Goal: Information Seeking & Learning: Stay updated

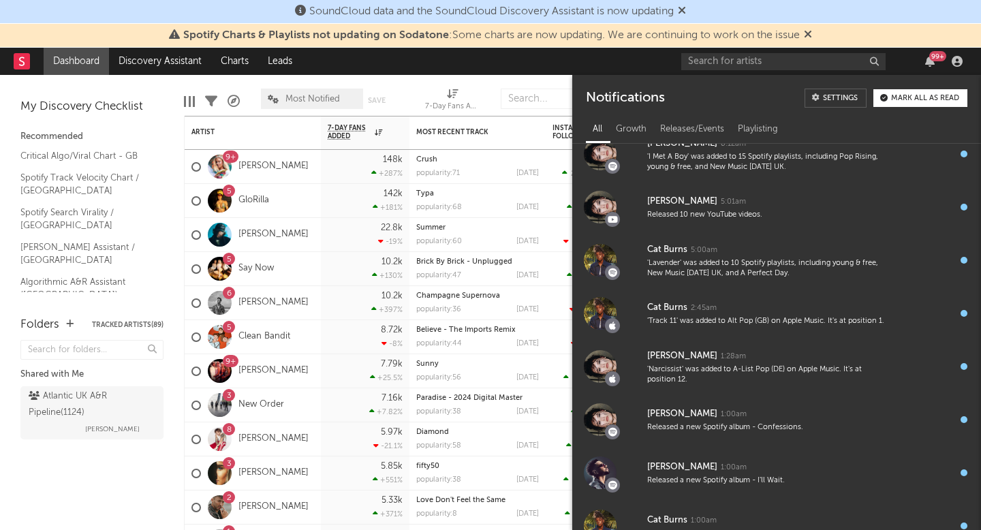
scroll to position [2209, 0]
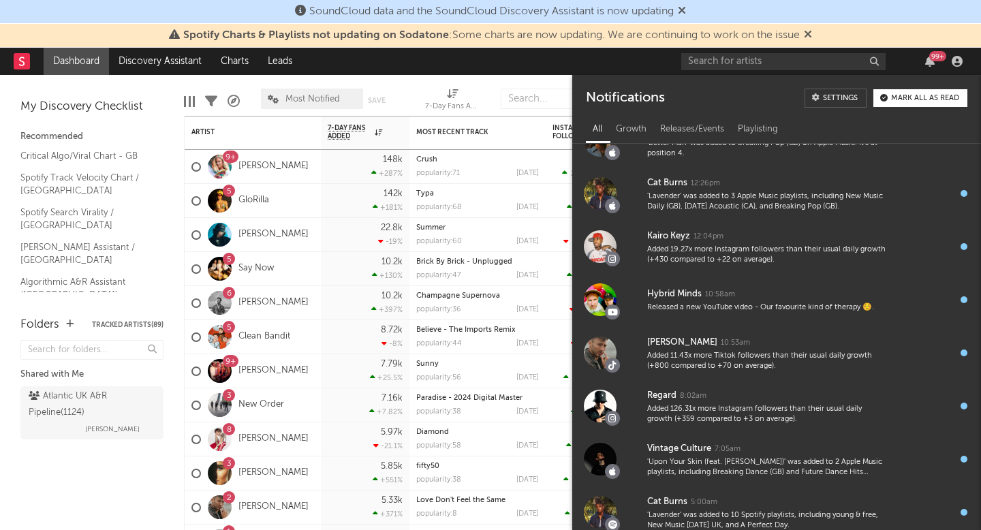
click at [87, 508] on div "Folders Tracked Artists ( 89 ) Shared with Me Atlantic UK A&R Pipeline ( 1124 )…" at bounding box center [92, 416] width 184 height 228
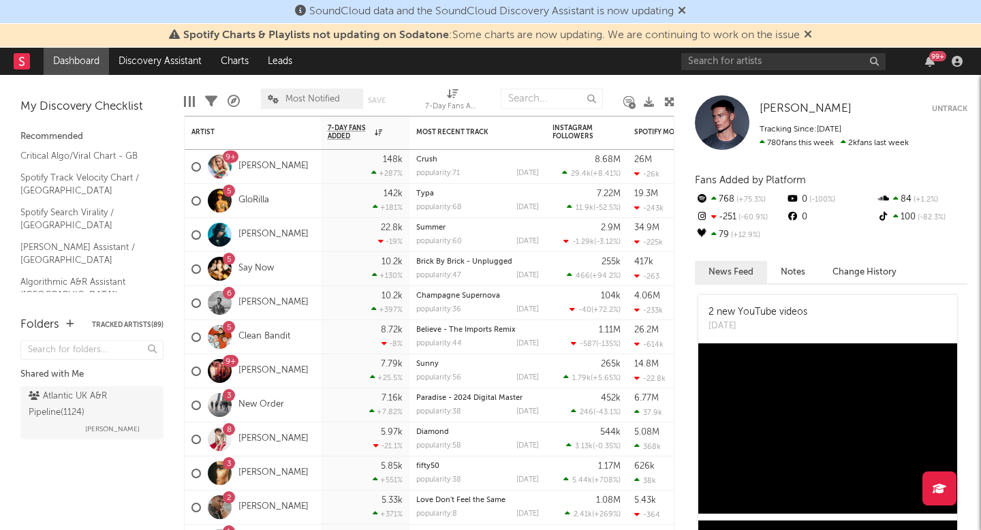
click at [921, 65] on div "99 +" at bounding box center [930, 61] width 20 height 11
click at [926, 61] on icon "button" at bounding box center [930, 61] width 10 height 11
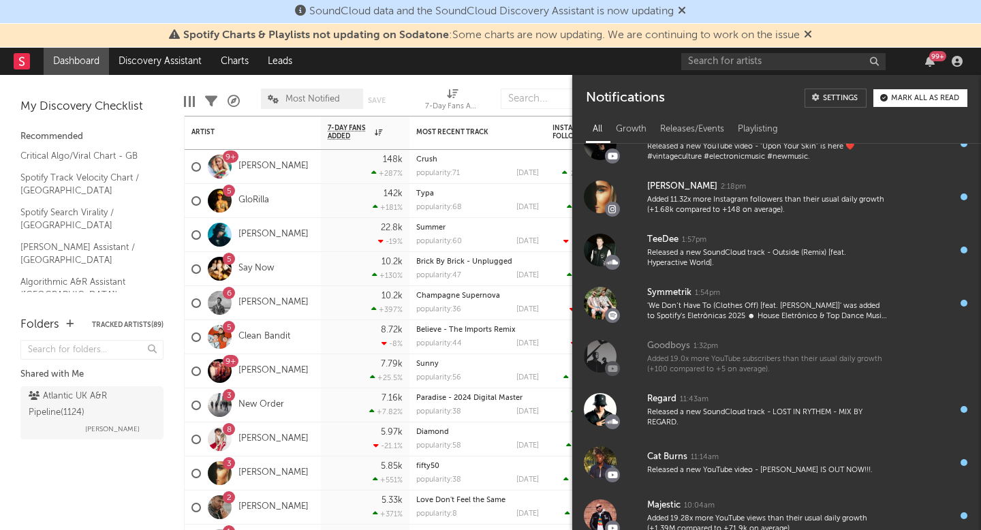
scroll to position [643, 0]
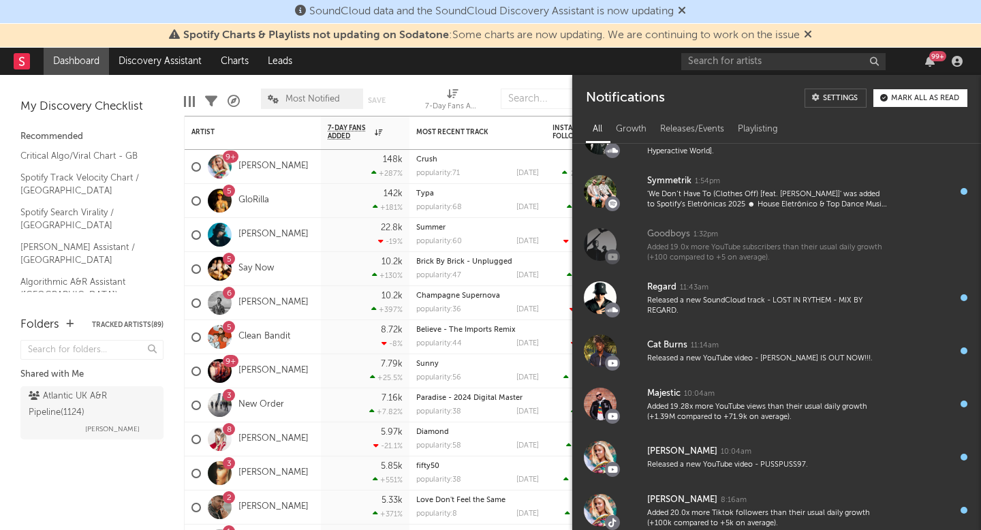
click at [141, 465] on div "Atlantic UK A&R Pipeline ( 1124 ) [PERSON_NAME]" at bounding box center [91, 425] width 143 height 84
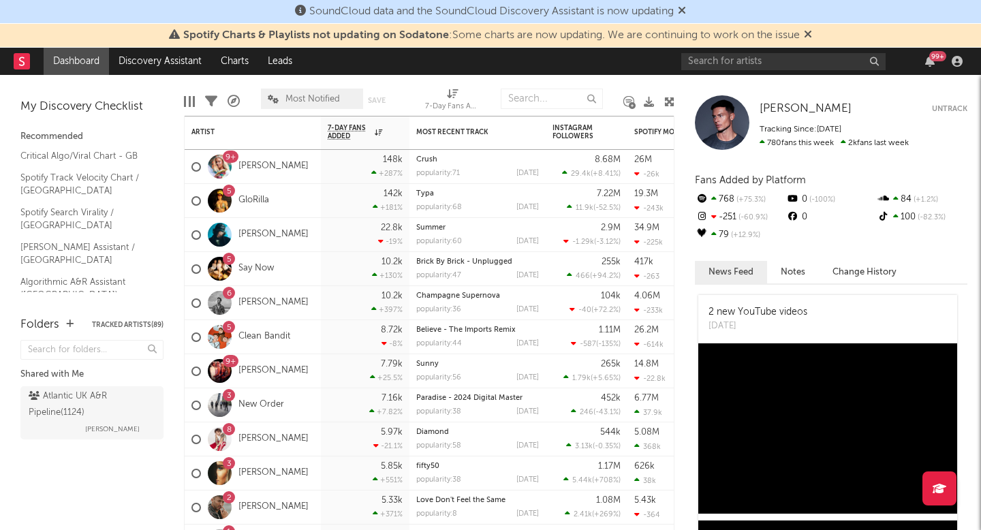
click at [920, 60] on div "99 +" at bounding box center [930, 61] width 20 height 11
click at [932, 60] on div "99 +" at bounding box center [937, 56] width 17 height 10
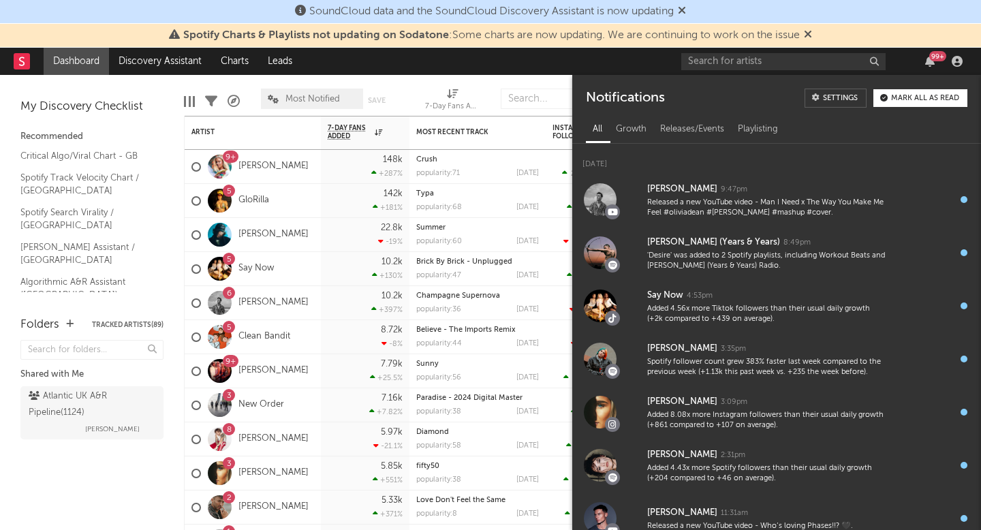
scroll to position [1139, 0]
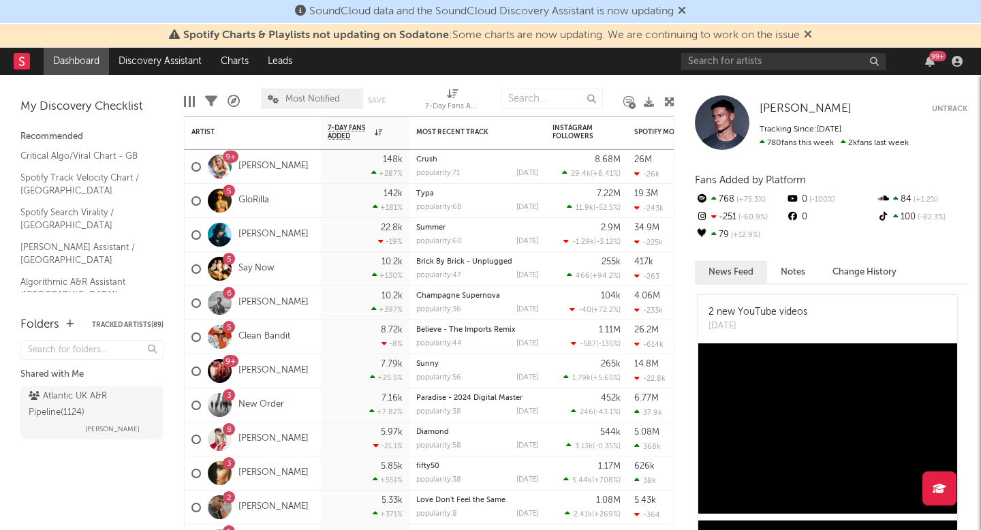
click at [81, 489] on div "Folders Tracked Artists ( 89 ) Shared with Me Atlantic UK A&R Pipeline ( 1124 )…" at bounding box center [92, 416] width 184 height 228
click at [934, 49] on div "99 +" at bounding box center [824, 61] width 286 height 27
click at [934, 59] on div "99 +" at bounding box center [937, 56] width 17 height 10
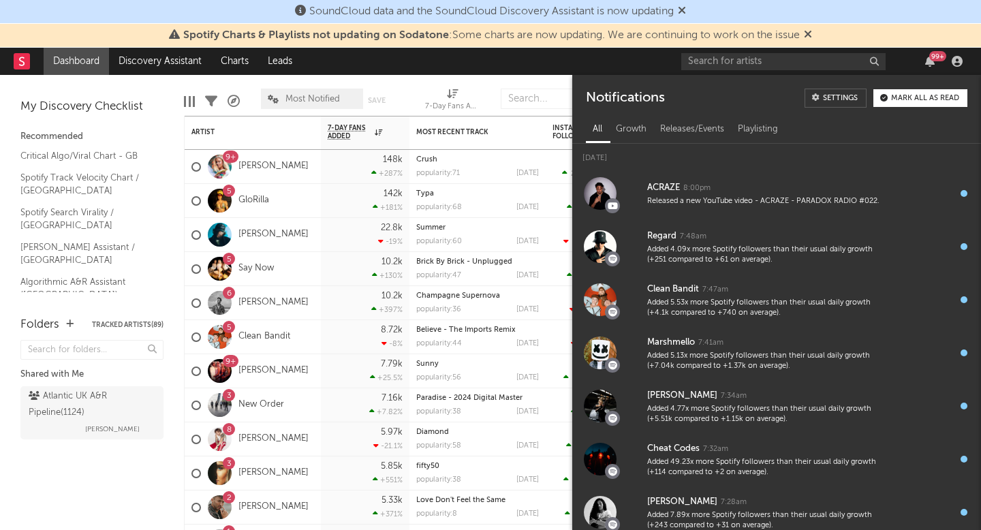
scroll to position [4280, 0]
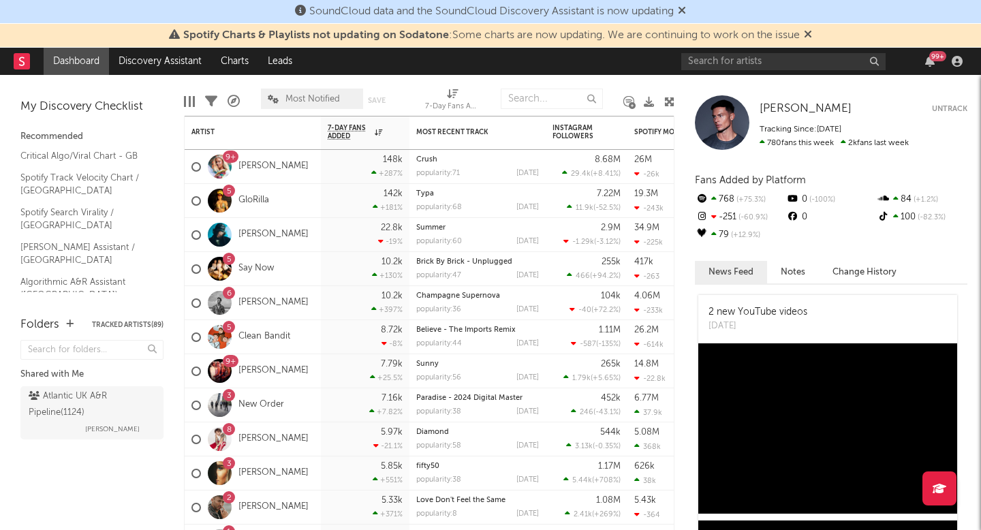
click at [96, 485] on div "Folders Tracked Artists ( 89 ) Shared with Me Atlantic UK A&R Pipeline ( 1124 )…" at bounding box center [92, 416] width 184 height 228
click at [809, 34] on icon at bounding box center [808, 34] width 8 height 11
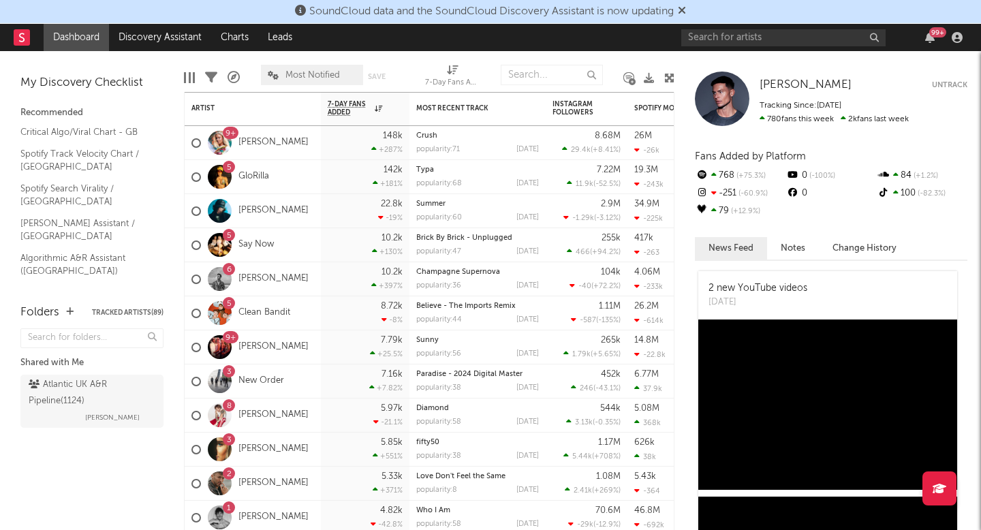
click at [683, 11] on span "SoundCloud data and the SoundCloud Discovery Assistant is now updating" at bounding box center [490, 11] width 391 height 16
click at [686, 10] on icon at bounding box center [682, 10] width 8 height 11
